Goal: Task Accomplishment & Management: Complete application form

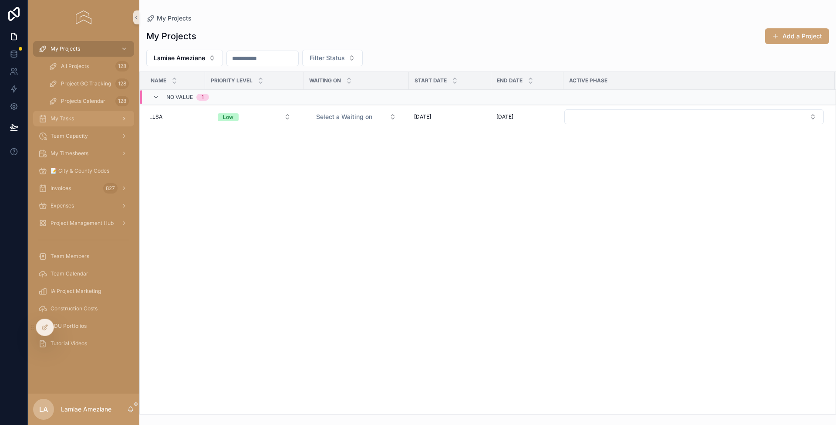
click at [88, 118] on div "My Tasks" at bounding box center [83, 119] width 91 height 14
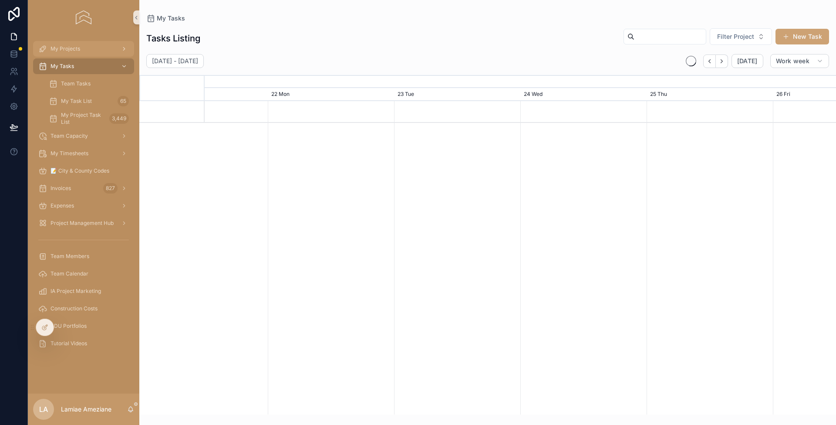
scroll to position [0, 947]
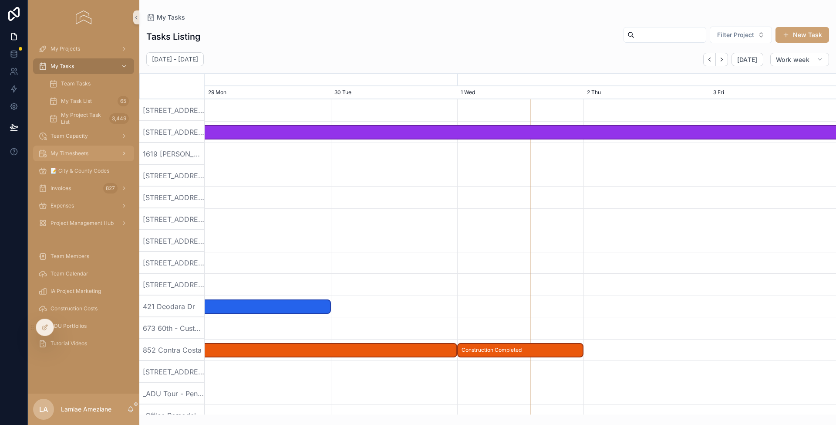
click at [85, 150] on span "My Timesheets" at bounding box center [70, 153] width 38 height 7
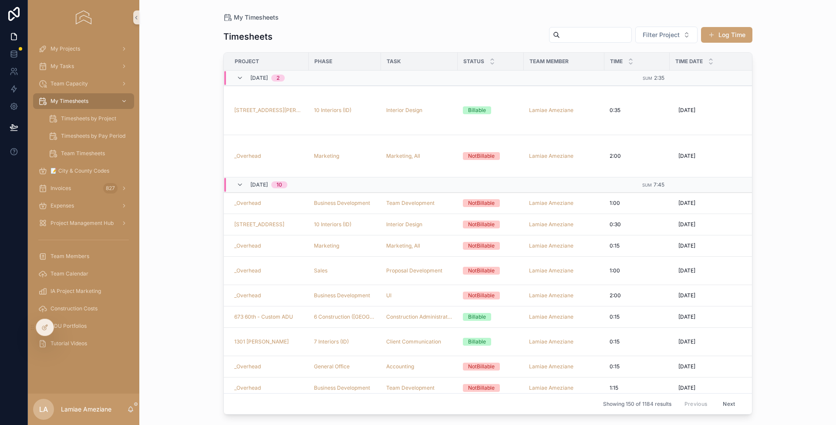
click at [731, 35] on button "Log Time" at bounding box center [726, 35] width 51 height 16
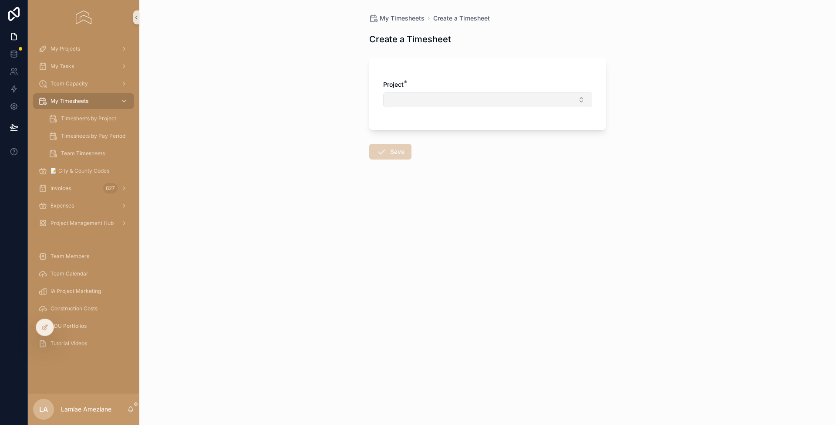
click at [420, 93] on button "Select Button" at bounding box center [487, 99] width 209 height 15
type input "*****"
click at [426, 136] on div "_Overhead" at bounding box center [487, 134] width 205 height 14
click at [436, 135] on button "Select Button" at bounding box center [487, 137] width 209 height 15
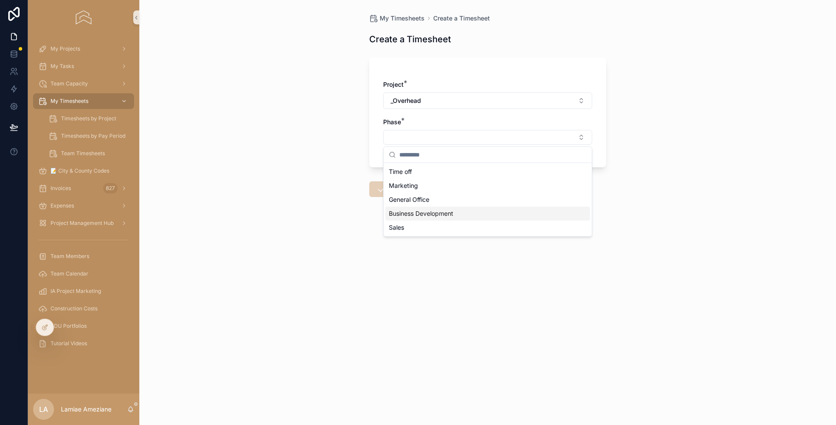
click at [439, 213] on span "Business Development" at bounding box center [421, 213] width 64 height 9
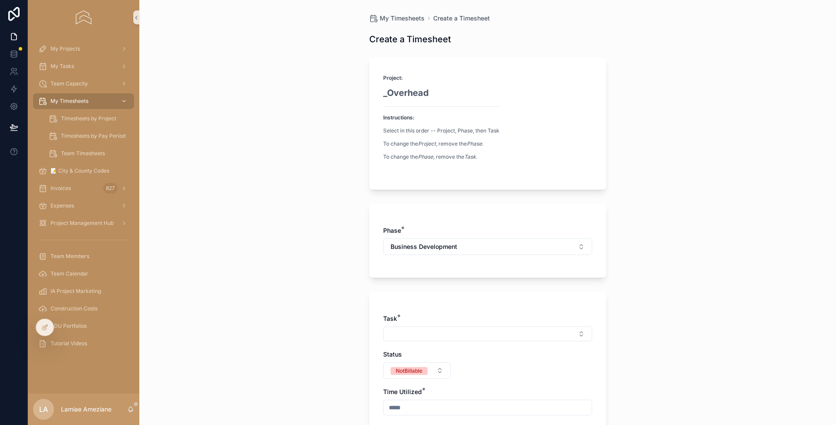
scroll to position [173, 0]
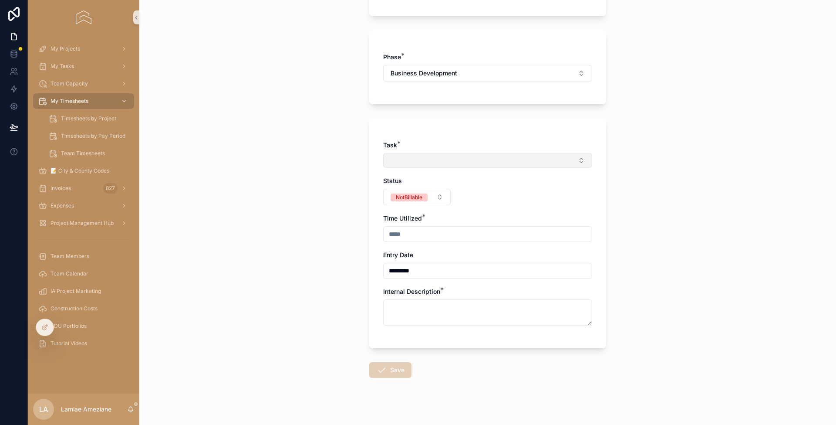
click at [428, 158] on button "Select Button" at bounding box center [487, 160] width 209 height 15
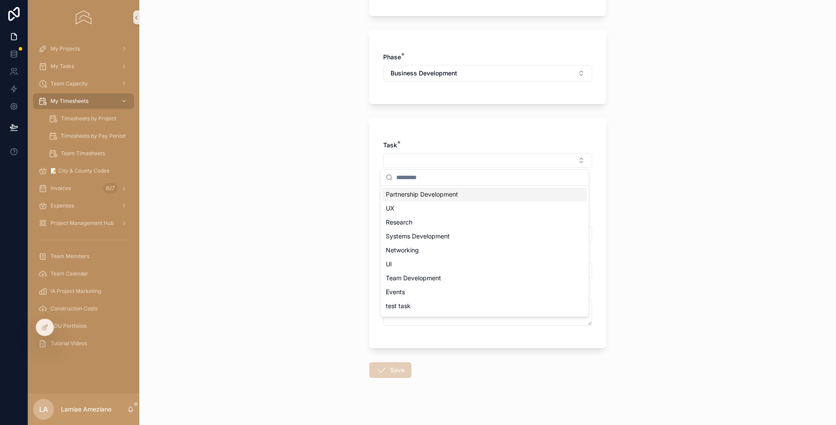
click at [447, 196] on span "Partnership Development" at bounding box center [422, 194] width 72 height 9
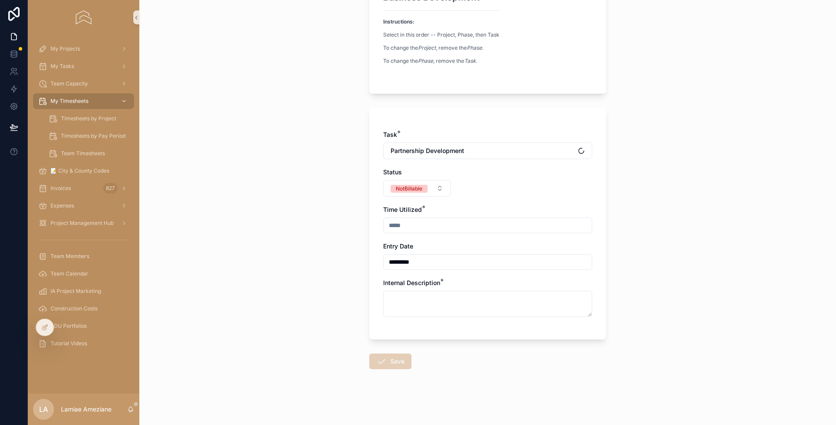
scroll to position [135, 0]
drag, startPoint x: 421, startPoint y: 221, endPoint x: 428, endPoint y: 220, distance: 6.7
click at [421, 221] on input "scrollable content" at bounding box center [488, 226] width 208 height 12
type input "****"
click at [434, 302] on textarea "scrollable content" at bounding box center [487, 304] width 209 height 26
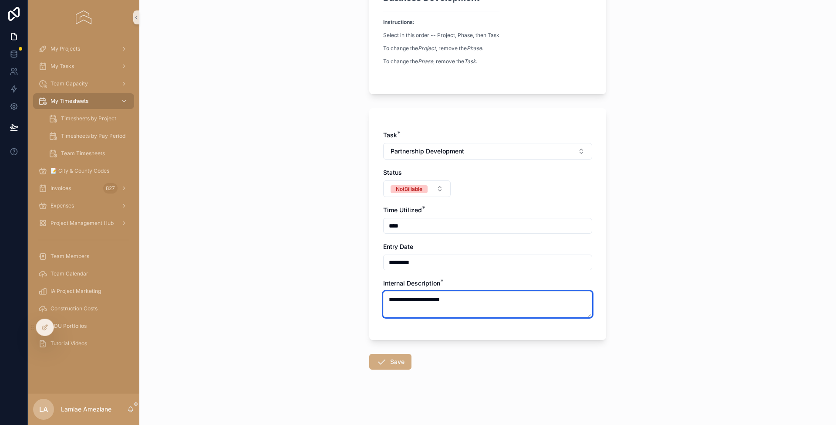
type textarea "**********"
click at [390, 365] on button "Save" at bounding box center [390, 362] width 42 height 16
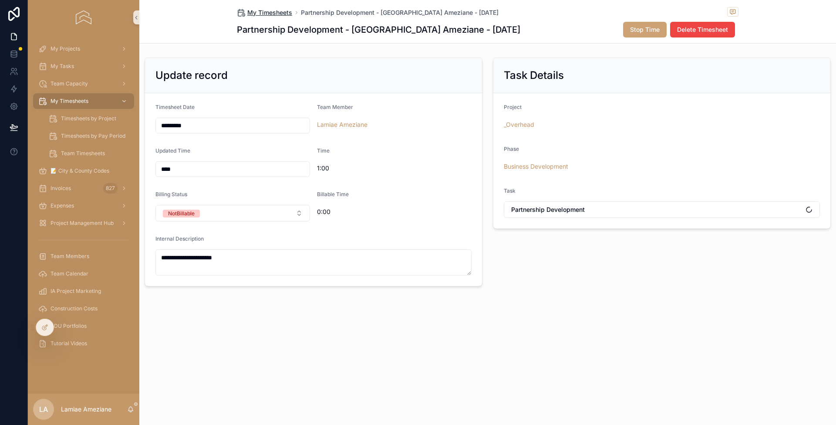
click at [270, 12] on span "My Timesheets" at bounding box center [269, 12] width 45 height 9
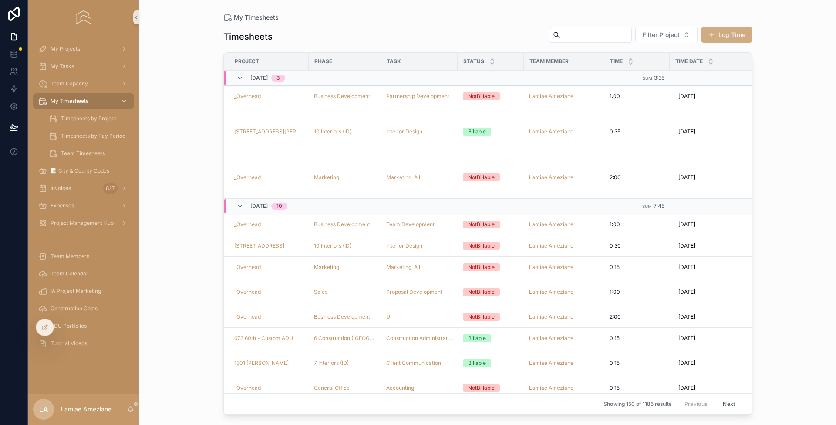
click at [739, 34] on button "Log Time" at bounding box center [726, 35] width 51 height 16
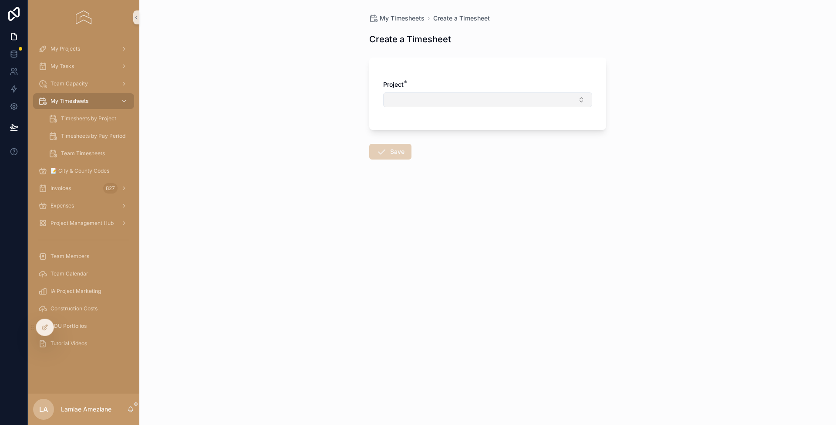
click at [492, 100] on button "Select Button" at bounding box center [487, 99] width 209 height 15
type input "******"
click at [423, 135] on div "1301 [PERSON_NAME]" at bounding box center [487, 134] width 205 height 14
click at [435, 134] on button "Select Button" at bounding box center [487, 137] width 209 height 15
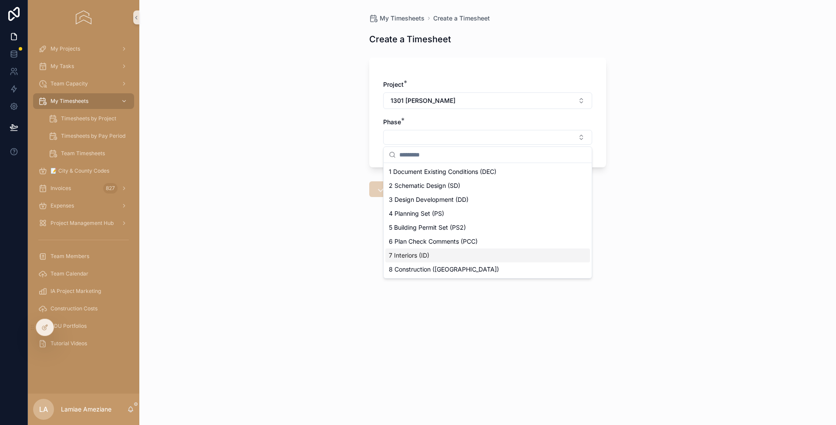
click at [478, 252] on div "7 Interiors (ID)" at bounding box center [487, 255] width 205 height 14
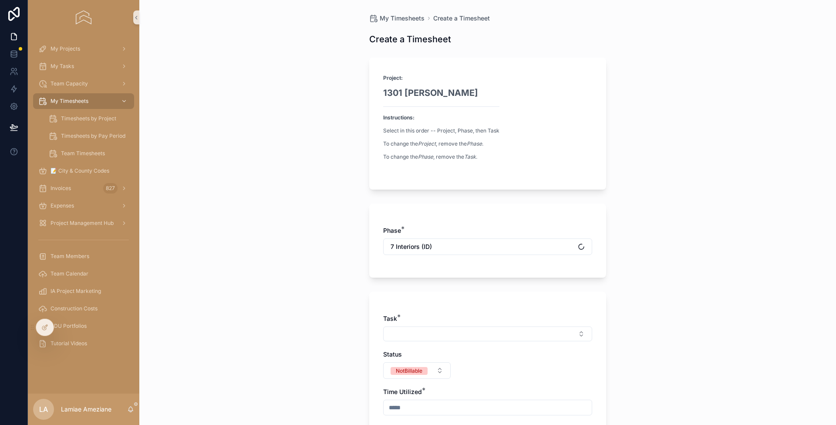
scroll to position [169, 0]
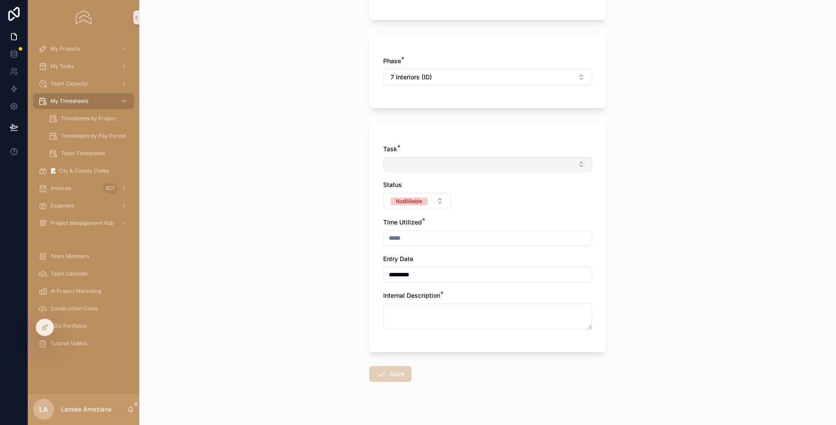
click at [422, 165] on button "Select Button" at bounding box center [487, 164] width 209 height 15
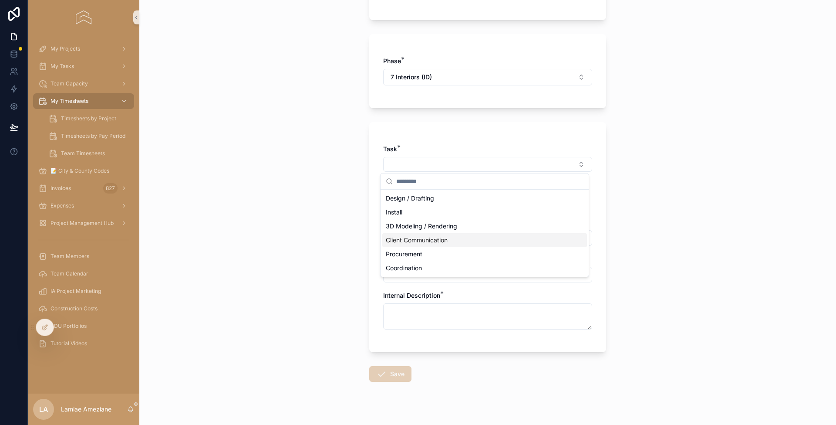
click at [448, 237] on span "Client Communication" at bounding box center [417, 240] width 62 height 9
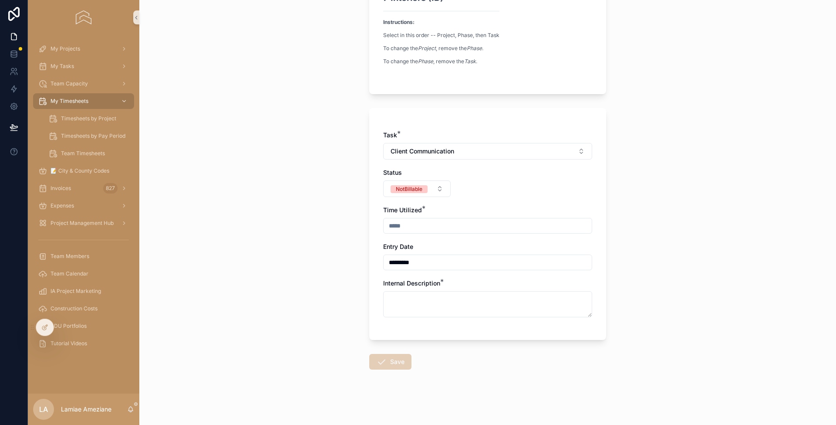
click at [403, 225] on input "scrollable content" at bounding box center [488, 226] width 208 height 12
type input "****"
click at [427, 185] on button "NotBillable" at bounding box center [417, 188] width 68 height 17
click at [386, 237] on div "Billable" at bounding box center [379, 236] width 18 height 8
drag, startPoint x: 414, startPoint y: 310, endPoint x: 423, endPoint y: 309, distance: 9.6
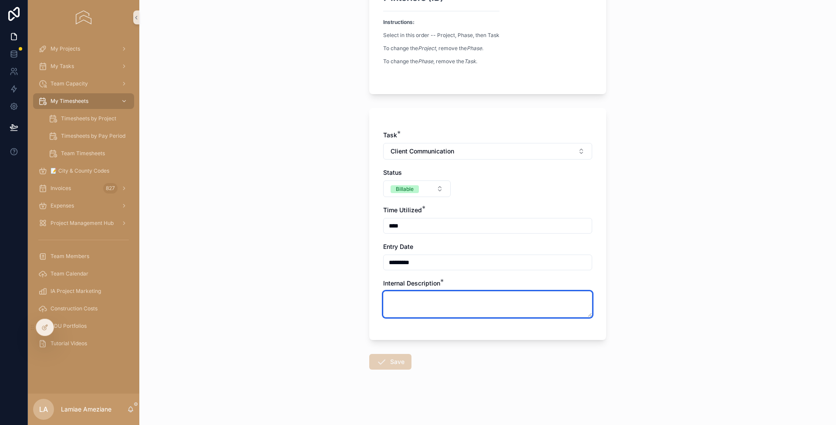
click at [414, 310] on textarea "scrollable content" at bounding box center [487, 304] width 209 height 26
type textarea "*"
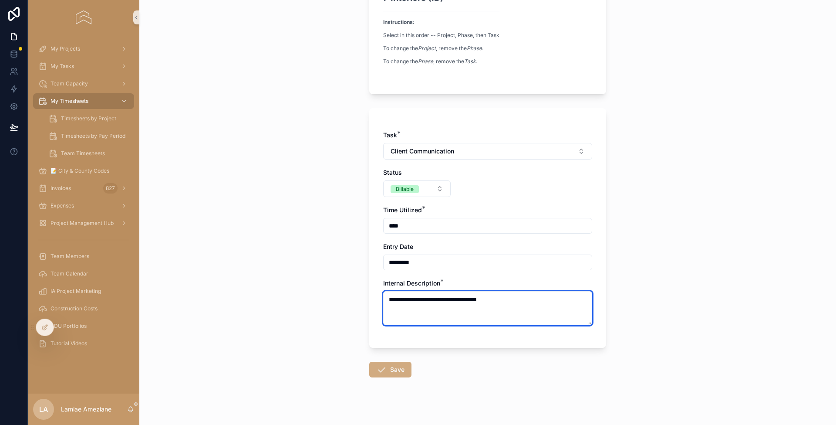
type textarea "**********"
click at [391, 369] on button "Save" at bounding box center [390, 370] width 42 height 16
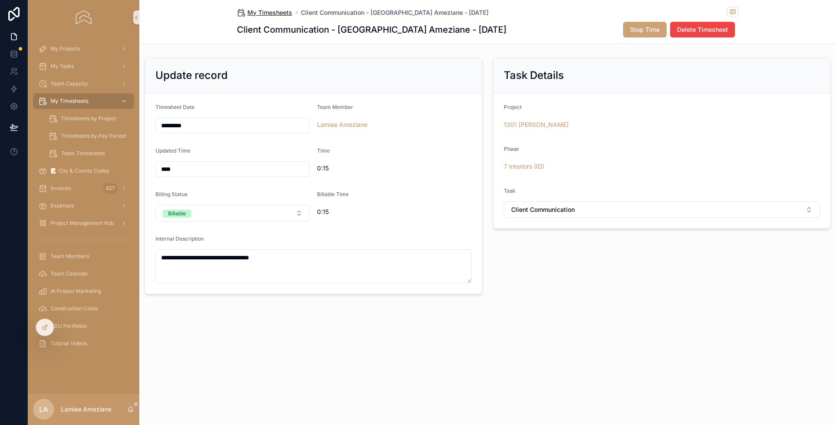
click at [273, 13] on span "My Timesheets" at bounding box center [269, 12] width 45 height 9
